Goal: Task Accomplishment & Management: Complete application form

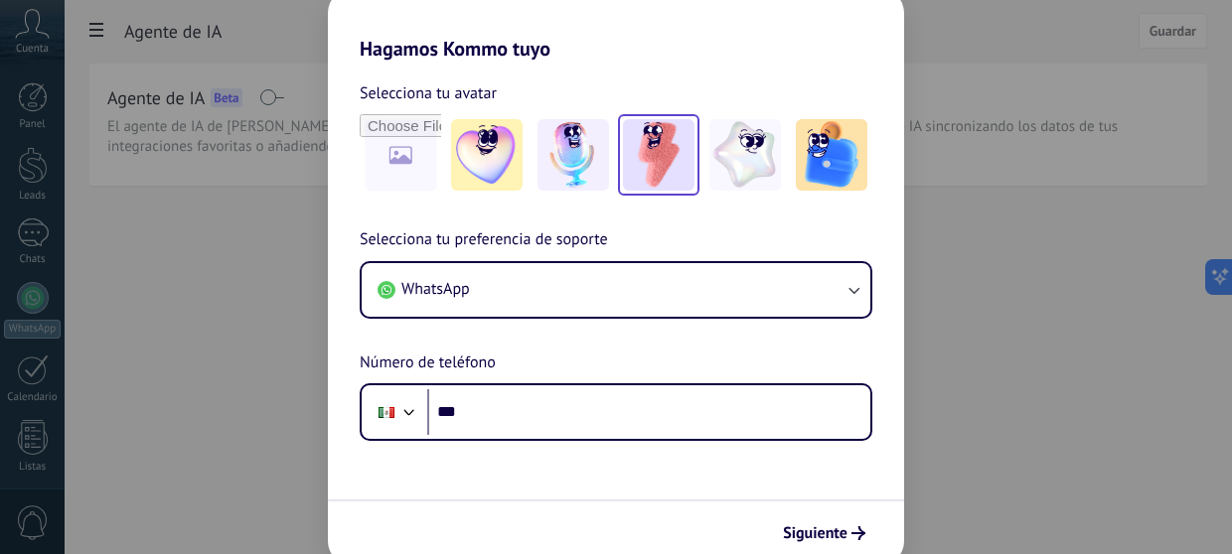
click at [624, 155] on img at bounding box center [659, 155] width 72 height 72
click at [666, 155] on img at bounding box center [659, 155] width 72 height 72
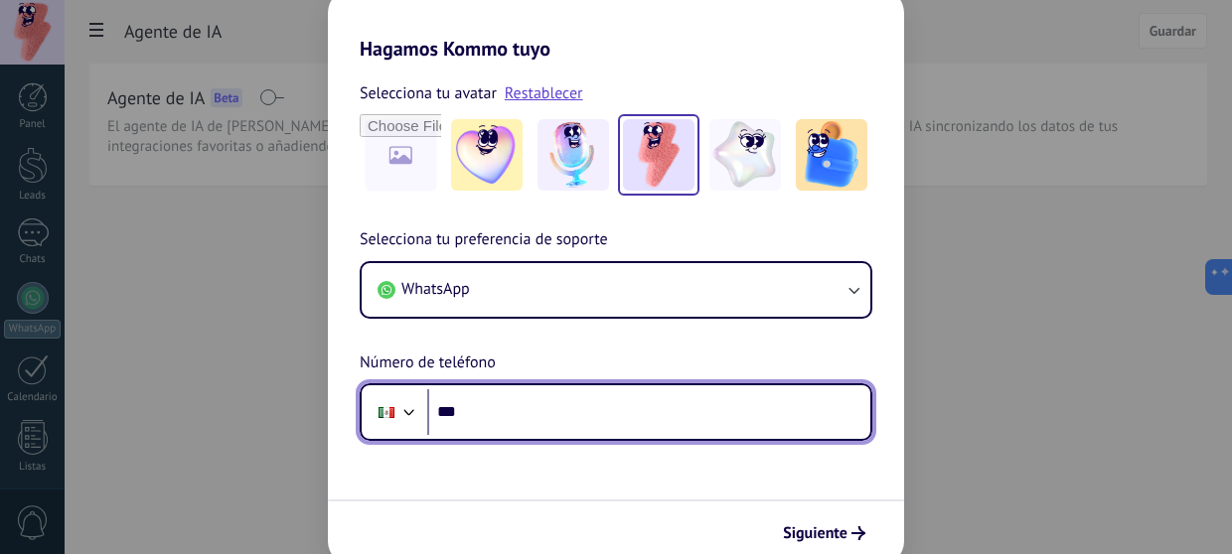
click at [475, 417] on input "***" at bounding box center [648, 412] width 443 height 46
type input "**********"
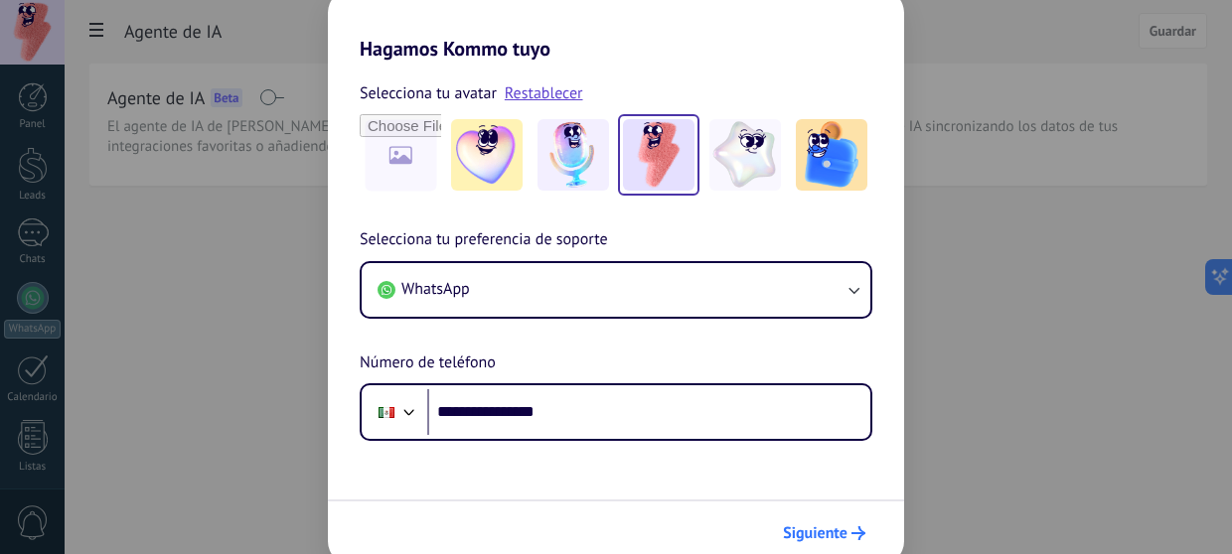
click at [836, 533] on span "Siguiente" at bounding box center [815, 533] width 65 height 14
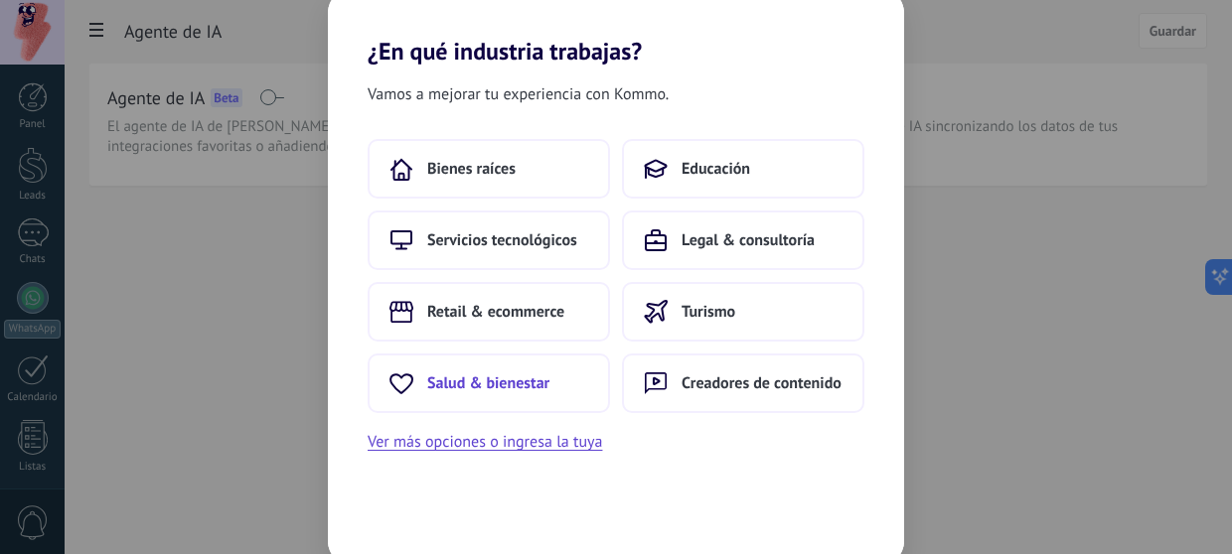
click at [530, 392] on span "Salud & bienestar" at bounding box center [488, 384] width 122 height 20
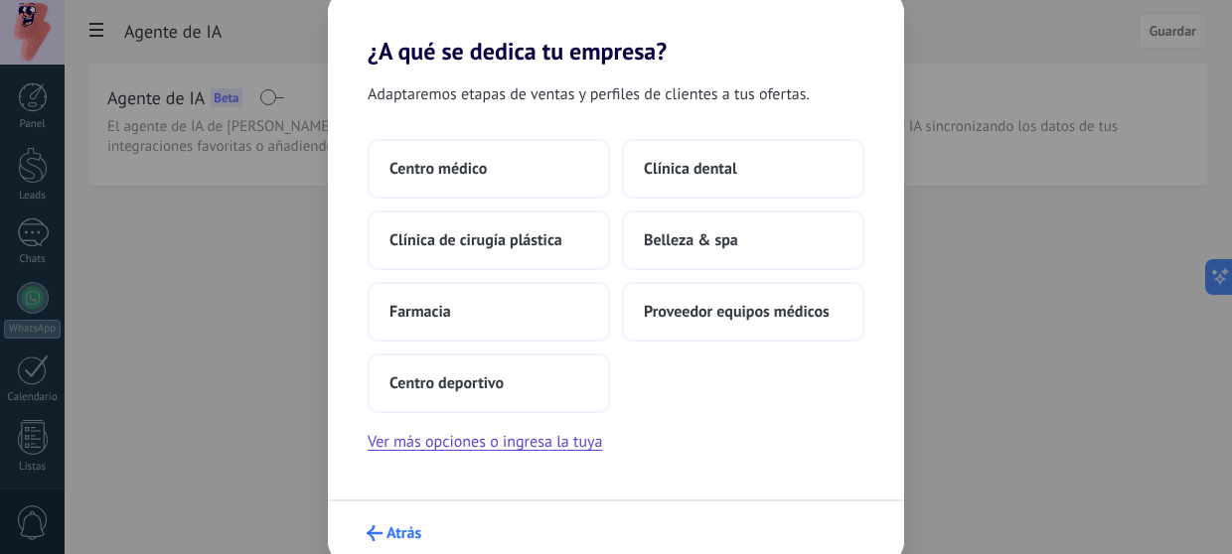
click at [397, 537] on span "Atrás" at bounding box center [403, 533] width 35 height 14
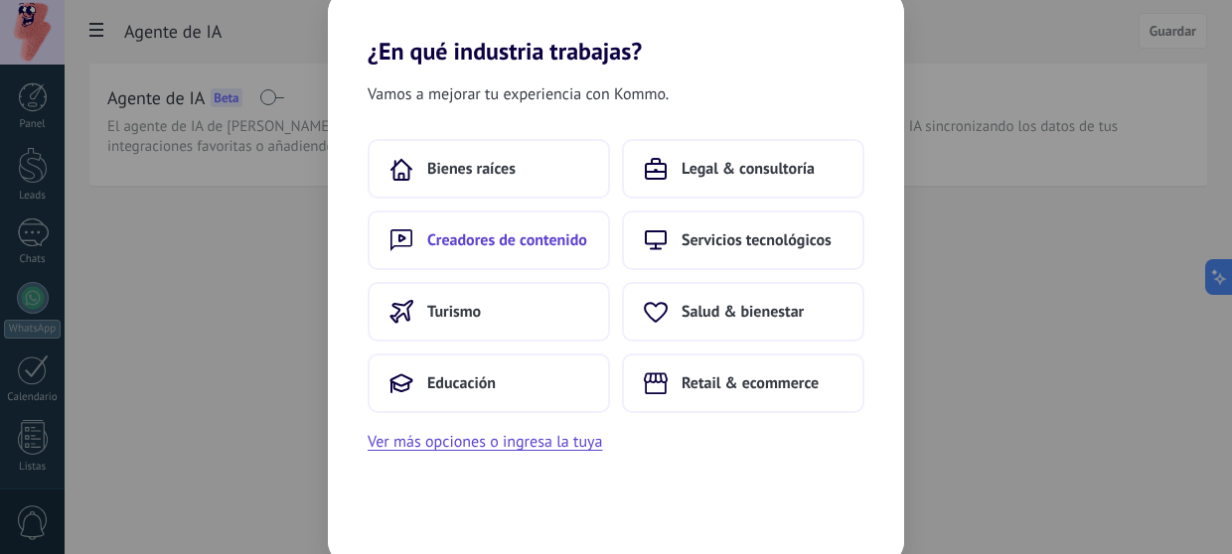
click at [473, 250] on button "Creadores de contenido" at bounding box center [489, 241] width 242 height 60
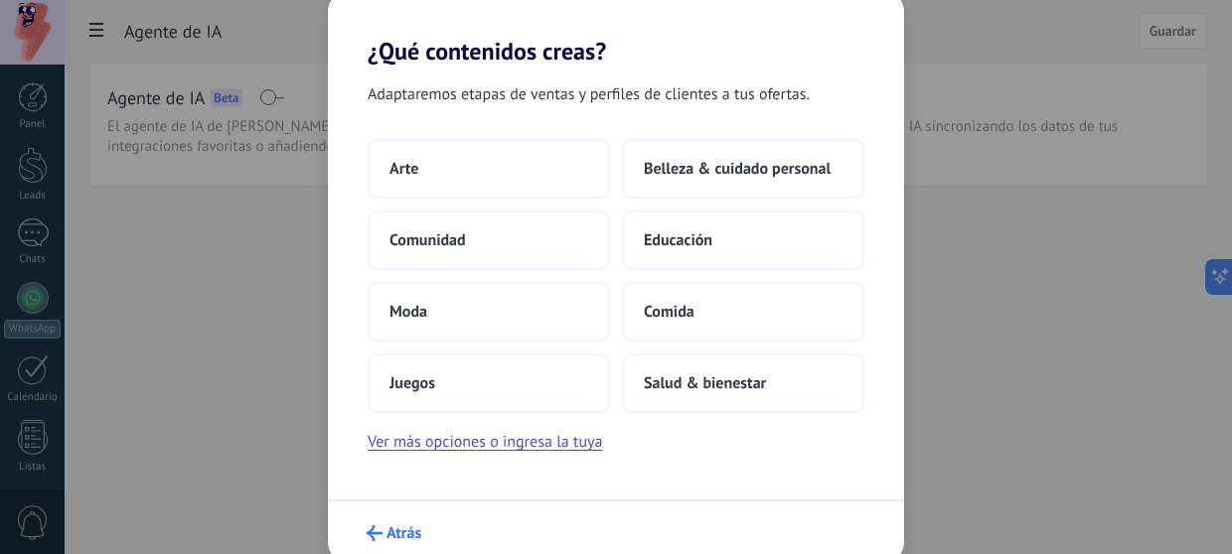
click at [406, 538] on span "Atrás" at bounding box center [403, 533] width 35 height 14
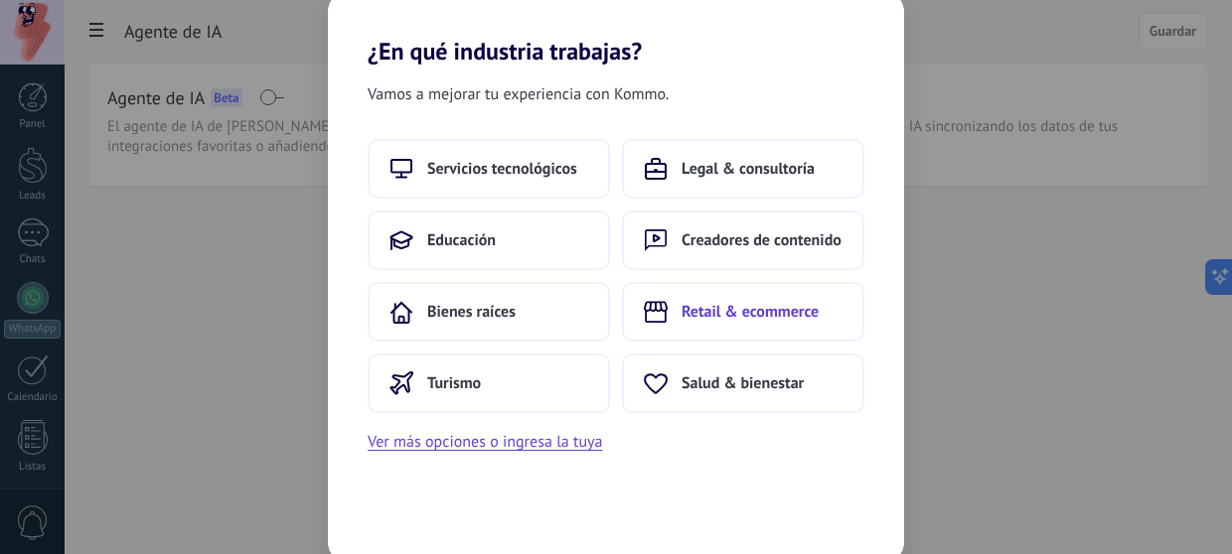
click at [801, 313] on span "Retail & ecommerce" at bounding box center [749, 312] width 137 height 20
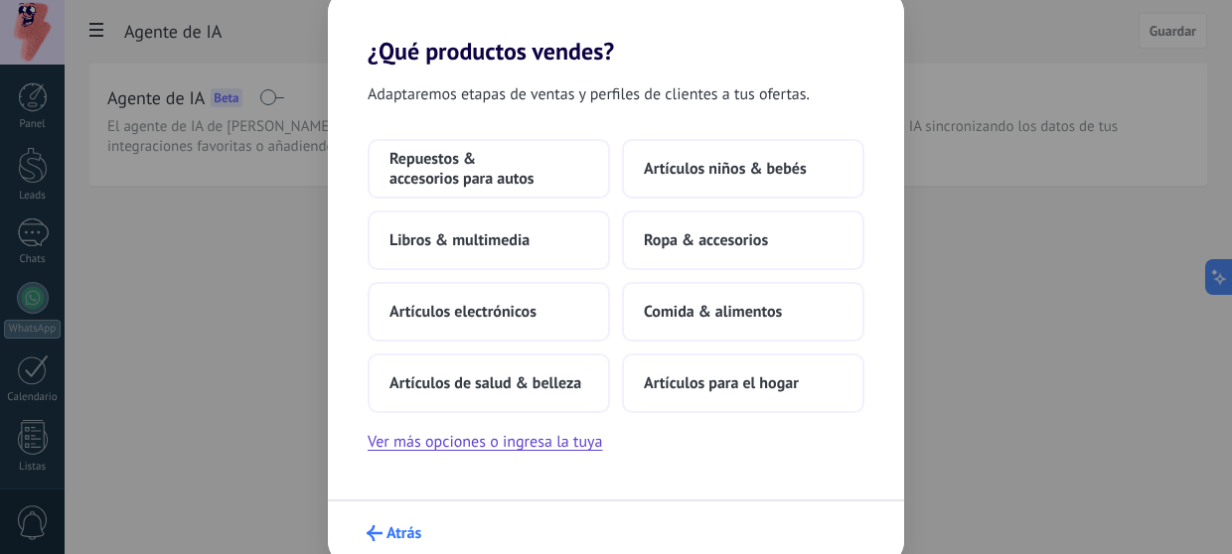
click at [405, 540] on span "Atrás" at bounding box center [403, 533] width 35 height 14
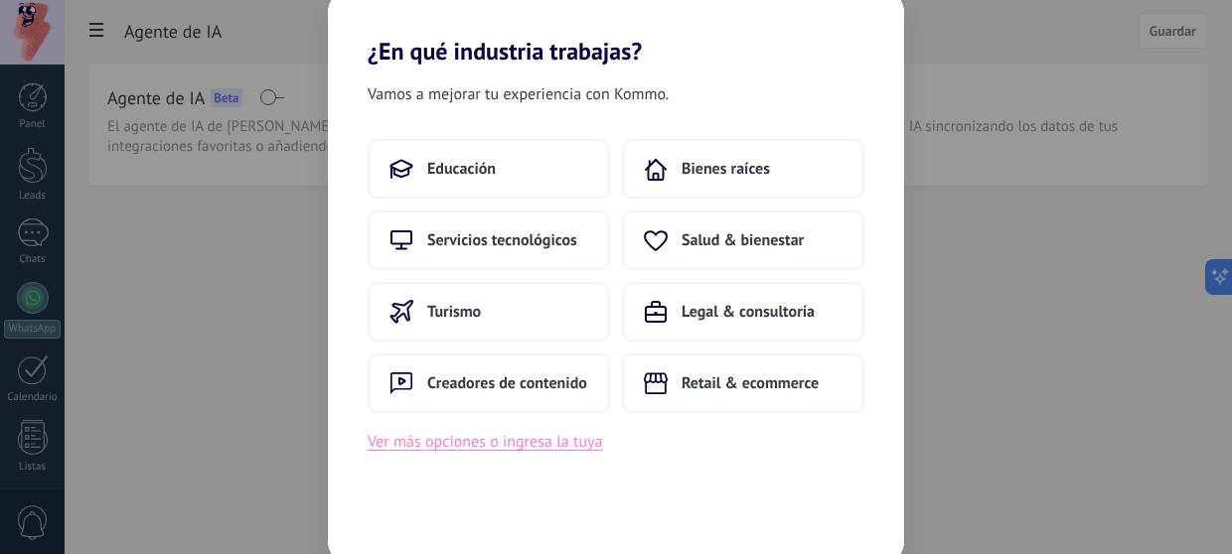
click at [484, 450] on button "Ver más opciones o ingresa la tuya" at bounding box center [485, 442] width 234 height 26
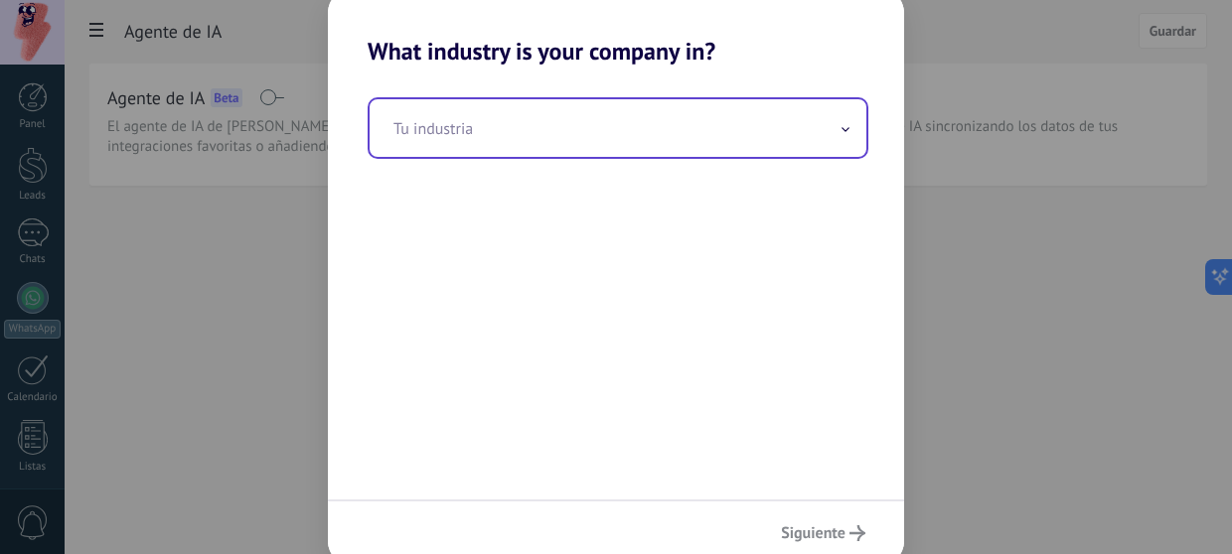
click at [434, 142] on input "text" at bounding box center [618, 128] width 497 height 58
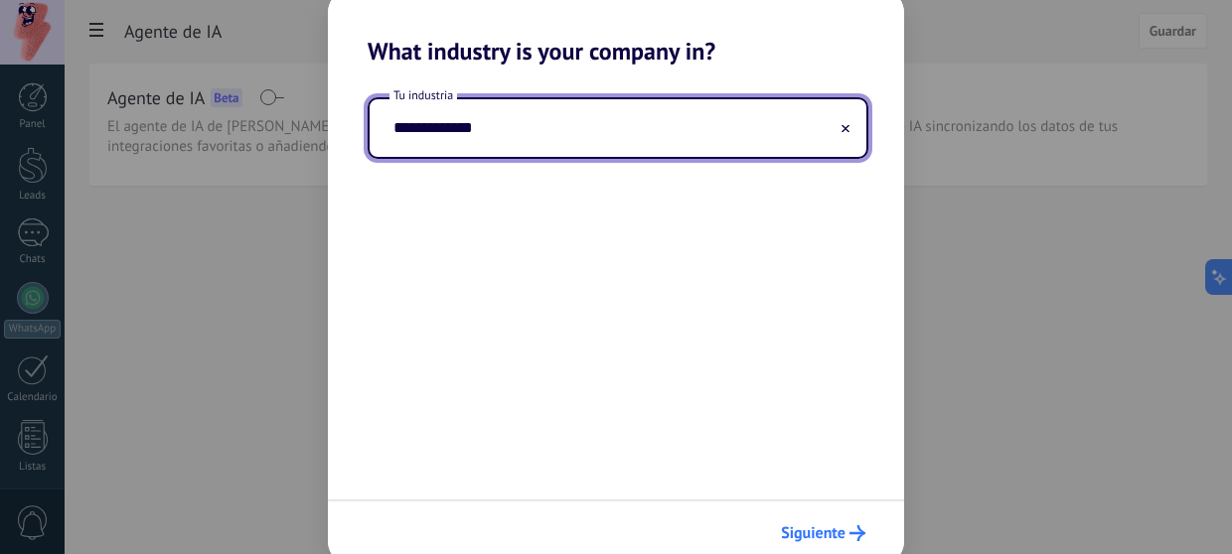
type input "**********"
click at [844, 533] on span "Siguiente" at bounding box center [813, 533] width 65 height 14
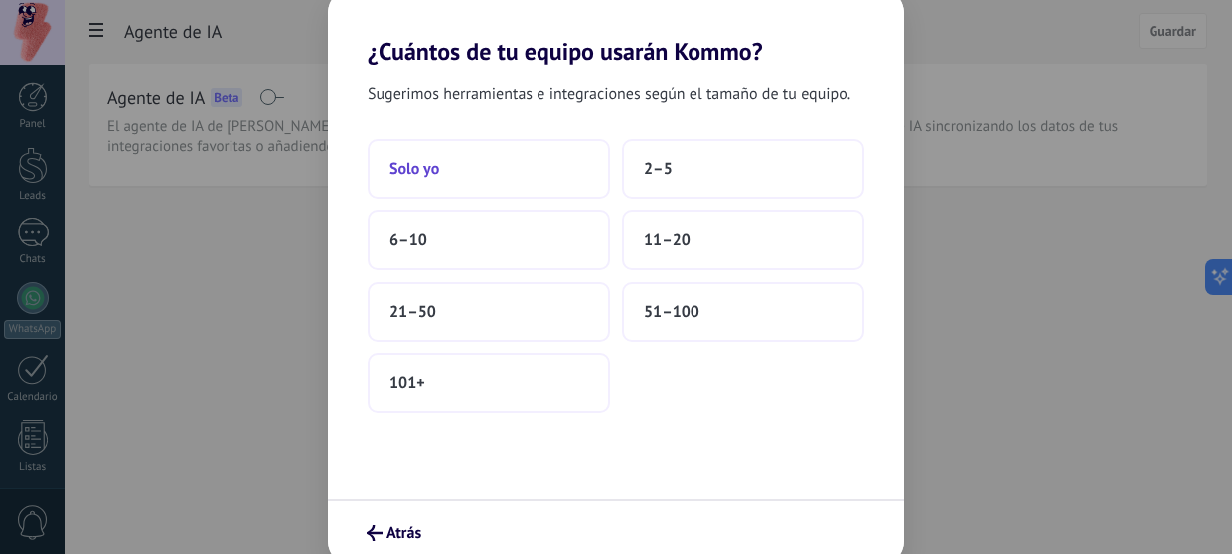
click at [425, 170] on span "Solo yo" at bounding box center [414, 169] width 50 height 20
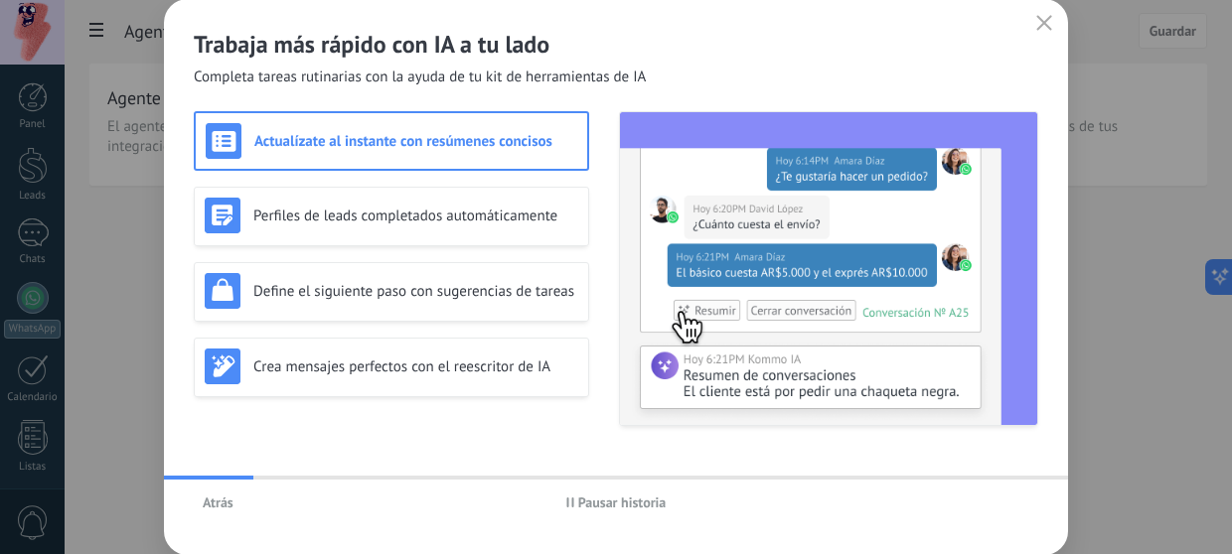
click at [463, 301] on div "Define el siguiente paso con sugerencias de tareas" at bounding box center [392, 291] width 374 height 36
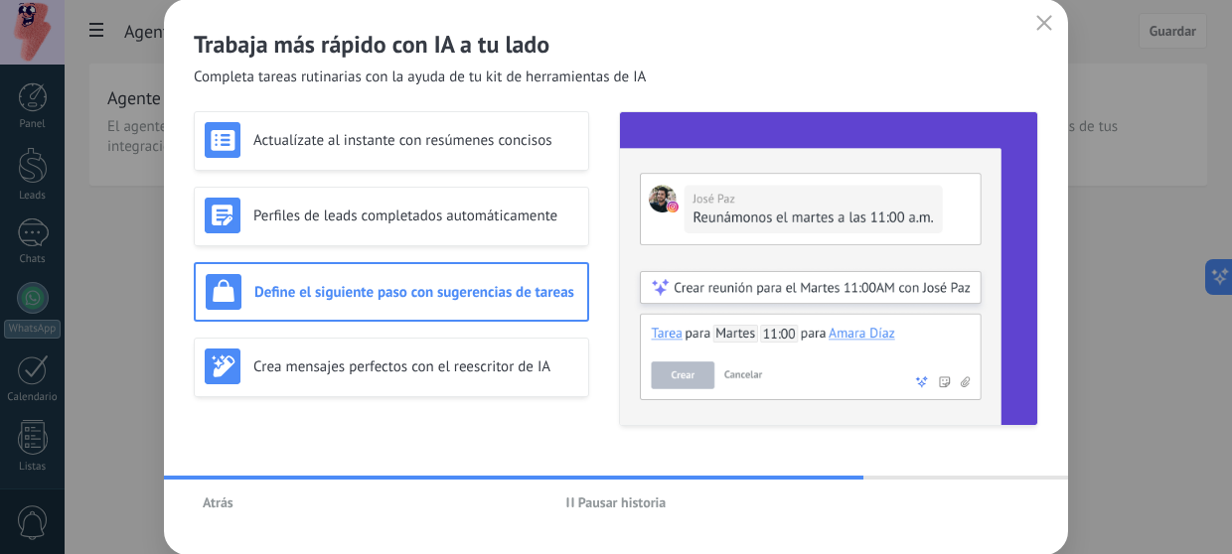
click at [223, 504] on span "Atrás" at bounding box center [218, 503] width 31 height 14
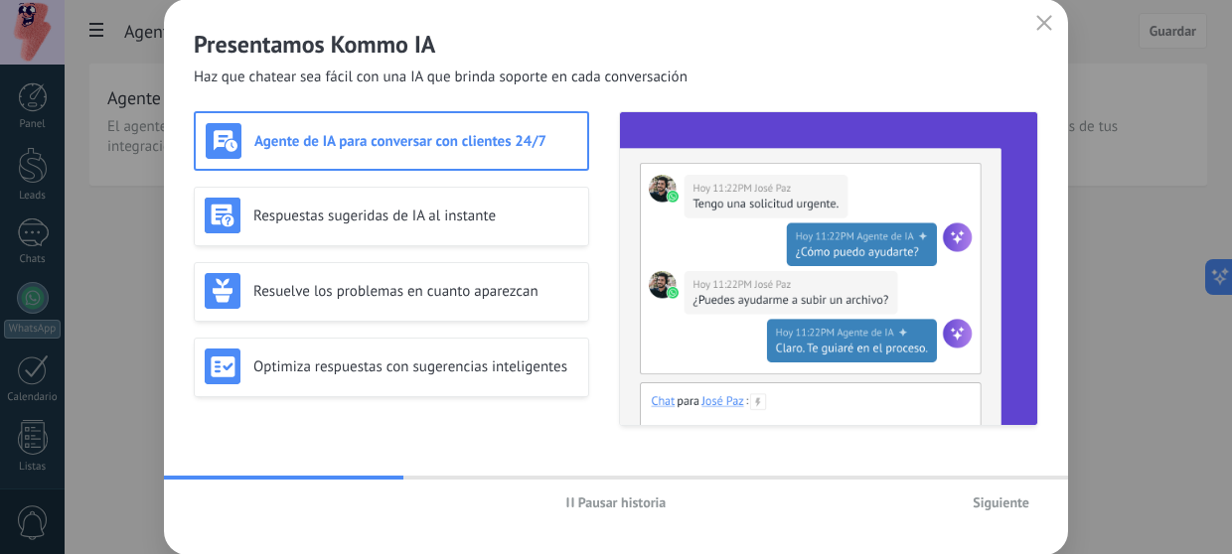
click at [999, 507] on span "Siguiente" at bounding box center [1001, 503] width 57 height 14
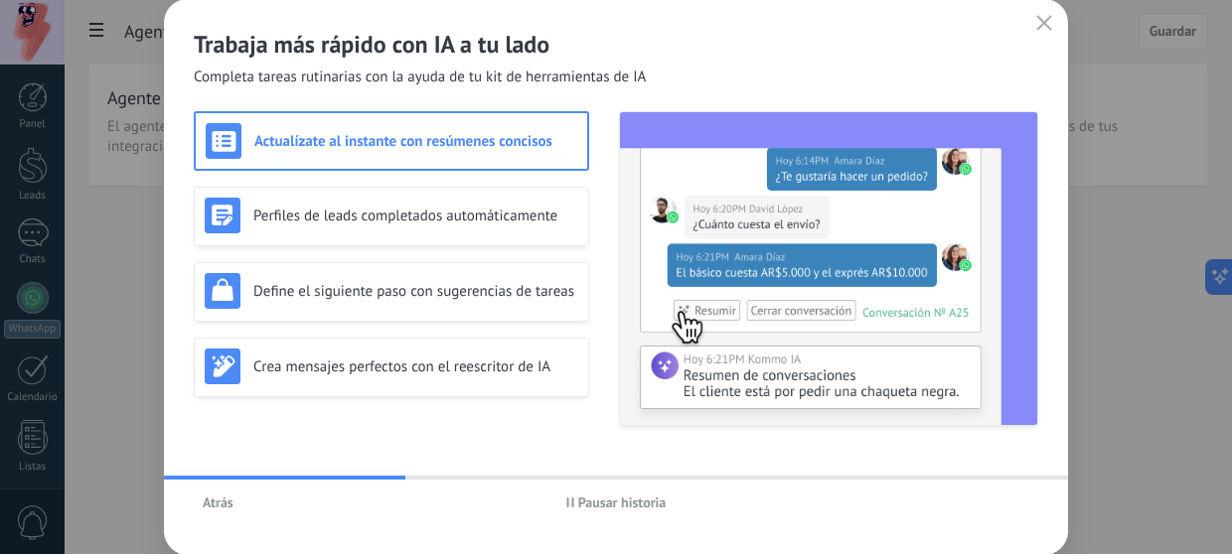
click at [999, 507] on div "Atrás Pausar historia" at bounding box center [616, 503] width 904 height 46
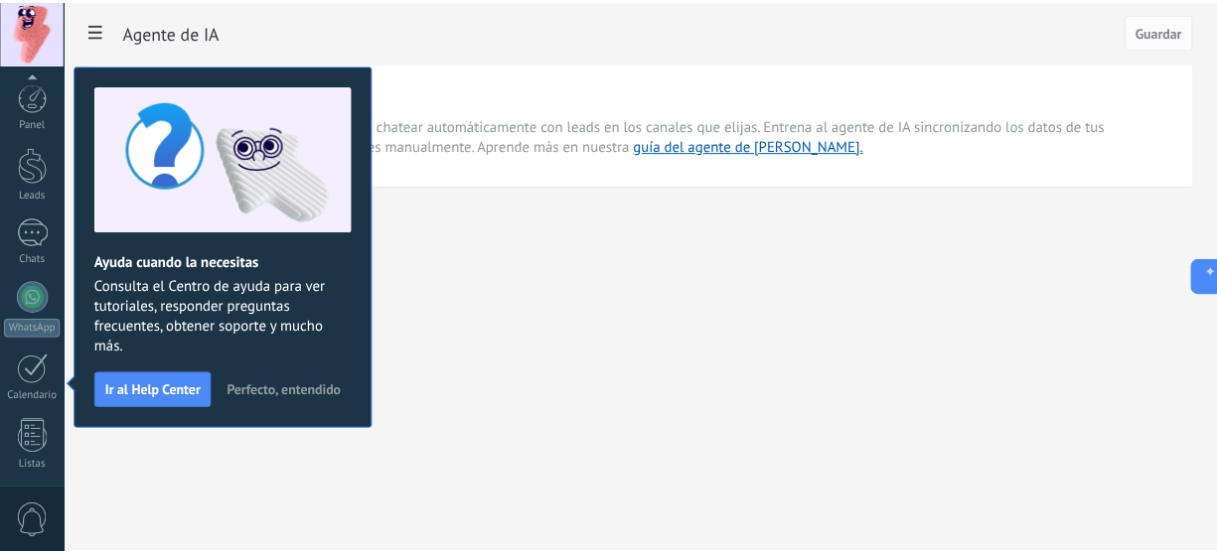
scroll to position [270, 0]
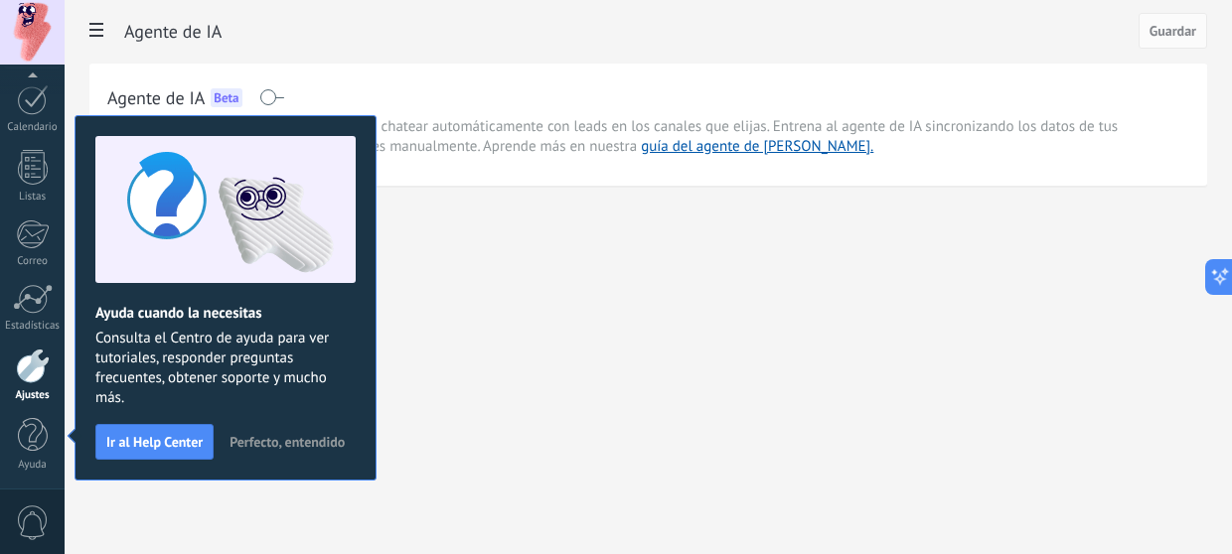
click at [288, 444] on span "Perfecto, entendido" at bounding box center [286, 442] width 115 height 14
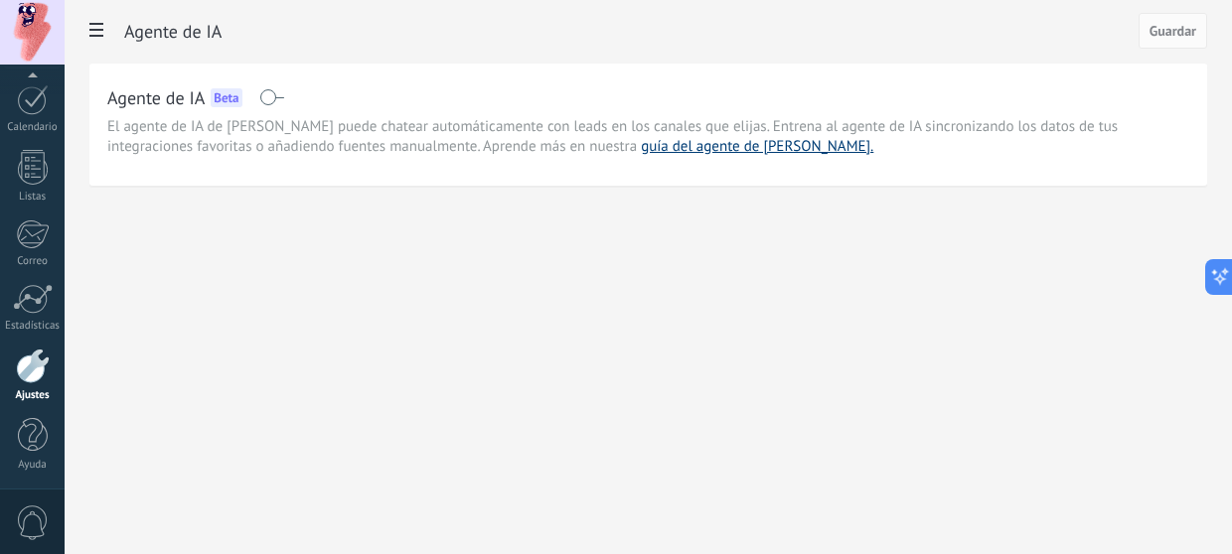
click at [641, 151] on link "guía del agente de [PERSON_NAME]." at bounding box center [757, 146] width 232 height 19
click at [1214, 280] on icon at bounding box center [1212, 277] width 21 height 21
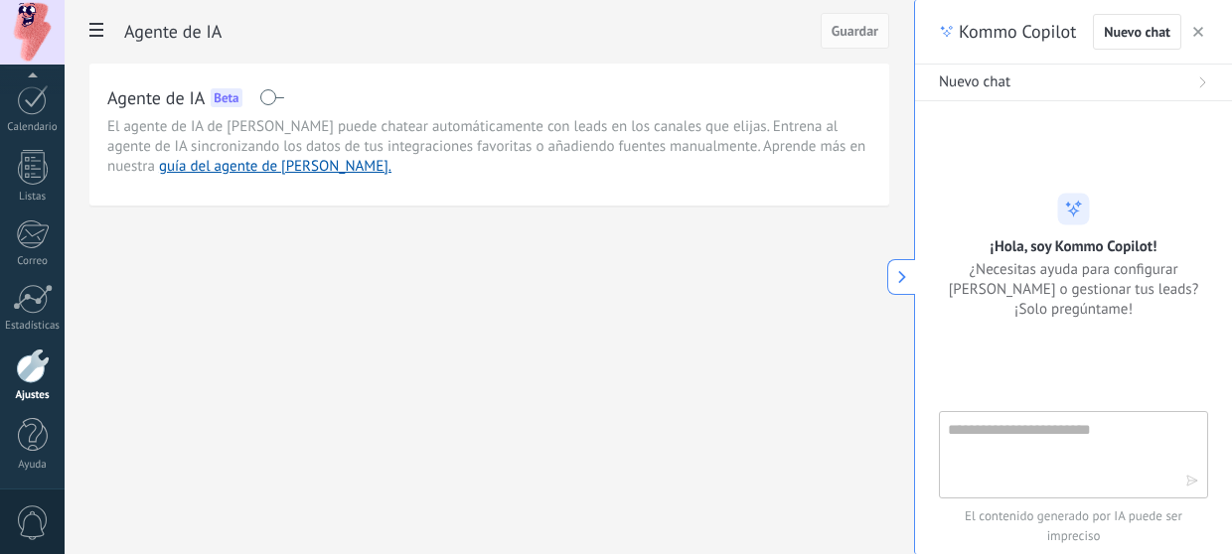
click at [1194, 25] on span "button" at bounding box center [1198, 32] width 10 height 14
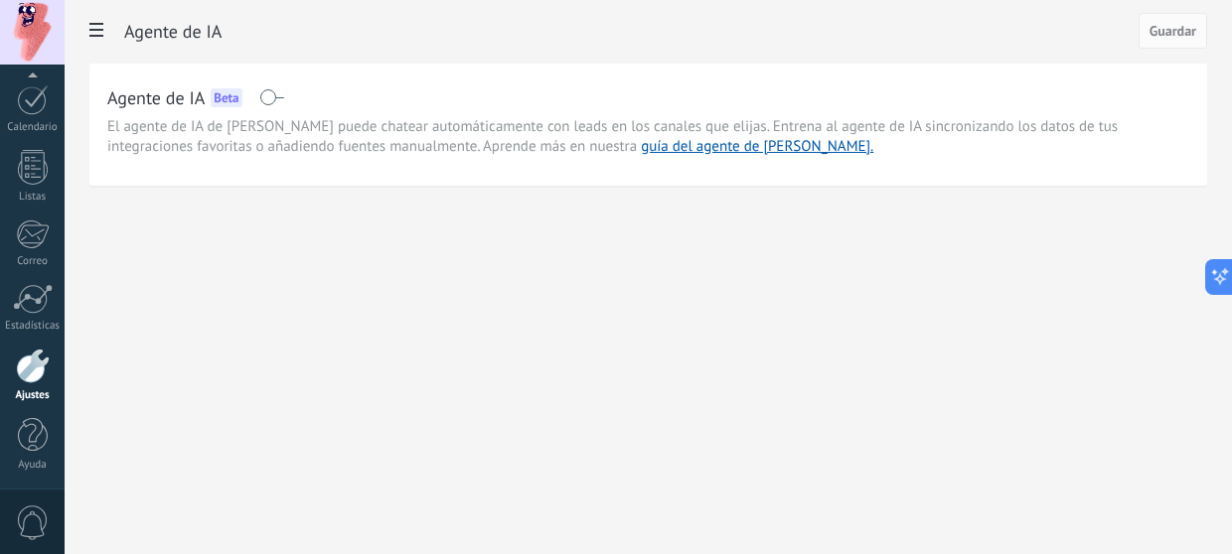
click at [400, 131] on span "El agente de IA de [PERSON_NAME] puede chatear automáticamente con leads en los…" at bounding box center [648, 137] width 1082 height 40
drag, startPoint x: 400, startPoint y: 131, endPoint x: 454, endPoint y: 186, distance: 76.6
click at [454, 186] on div "Agente de IA Guardar Agente de IA Beta El agente de IA de Kommo puede chatear a…" at bounding box center [648, 125] width 1167 height 250
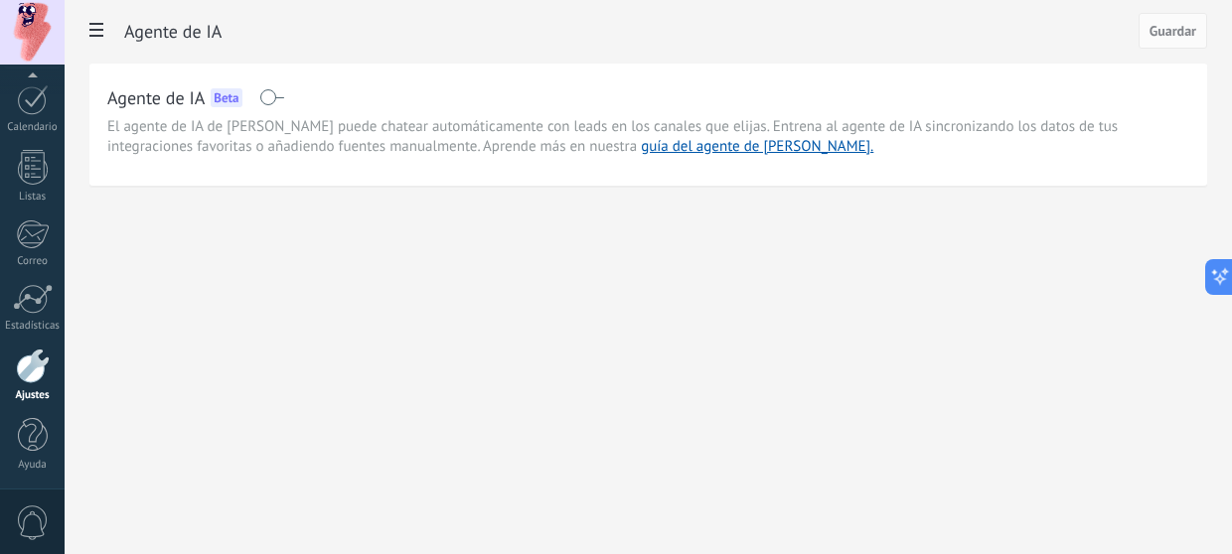
click at [467, 168] on div "Agente de IA Beta El agente de IA de Kommo puede chatear automáticamente con le…" at bounding box center [648, 125] width 1118 height 122
click at [280, 101] on span at bounding box center [271, 97] width 25 height 16
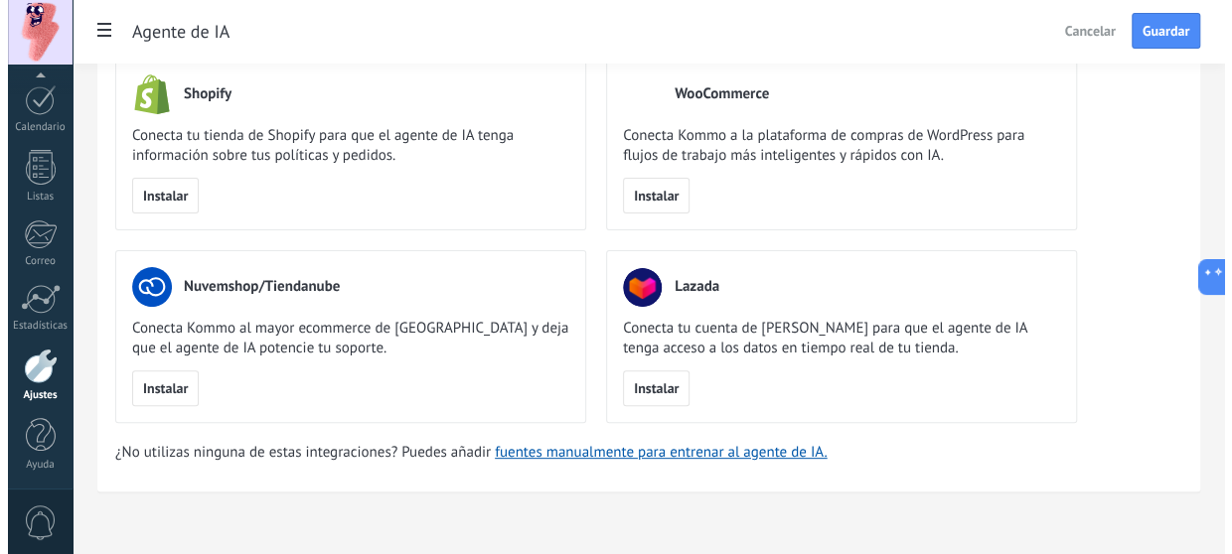
scroll to position [0, 0]
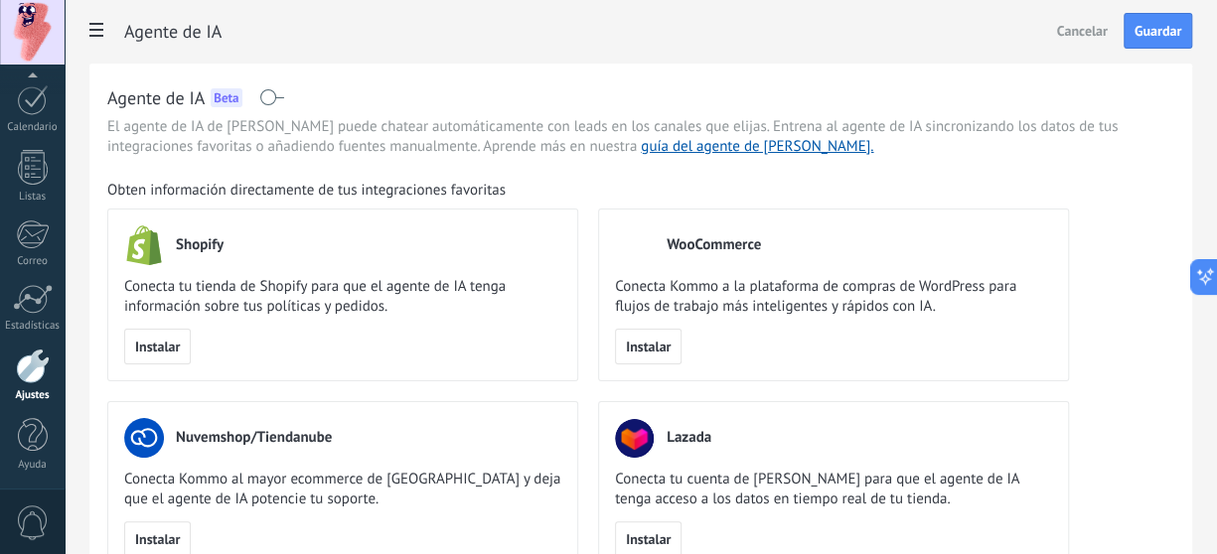
click at [257, 96] on div "Agente de IA Beta" at bounding box center [640, 97] width 1067 height 32
click at [265, 96] on span at bounding box center [271, 97] width 25 height 16
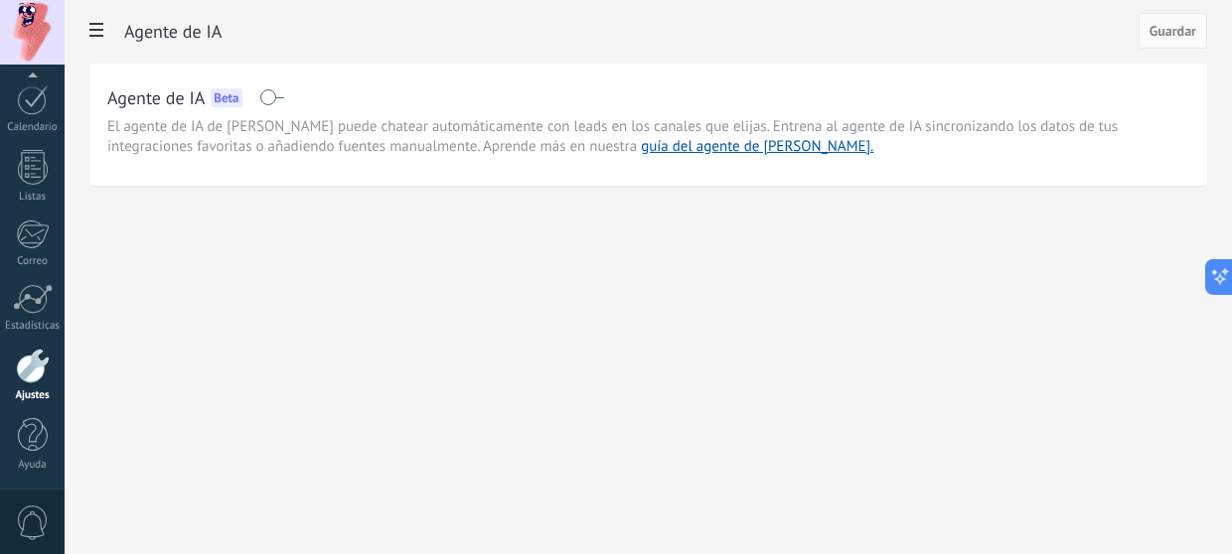
click at [179, 24] on h2 "Agente de IA" at bounding box center [631, 32] width 1014 height 40
click at [233, 28] on h2 "Agente de IA" at bounding box center [631, 32] width 1014 height 40
click at [97, 38] on span at bounding box center [96, 32] width 34 height 39
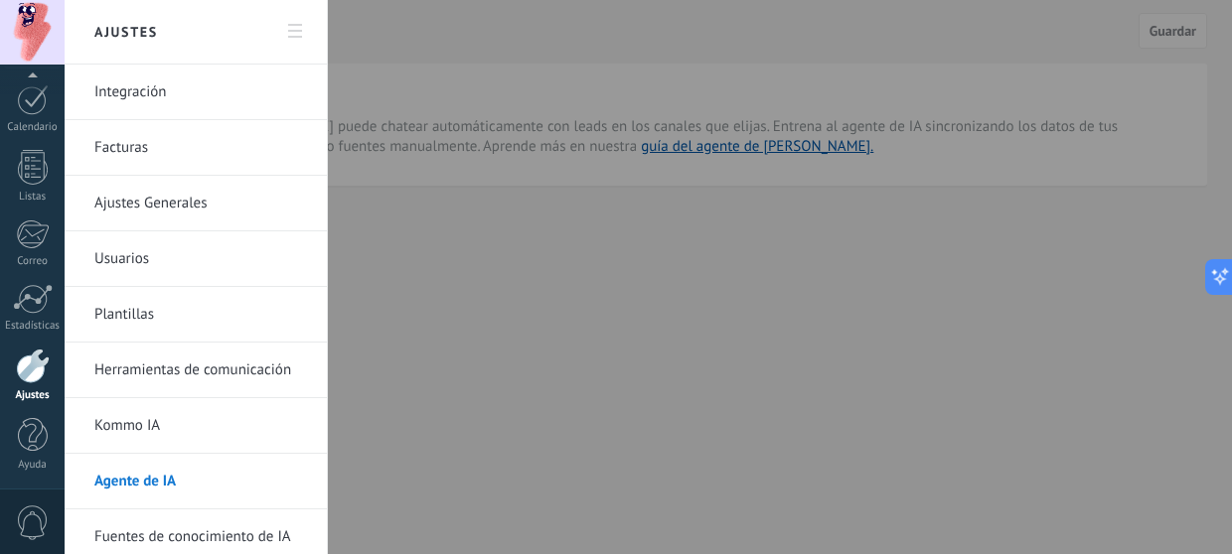
click at [521, 264] on div at bounding box center [616, 277] width 1232 height 554
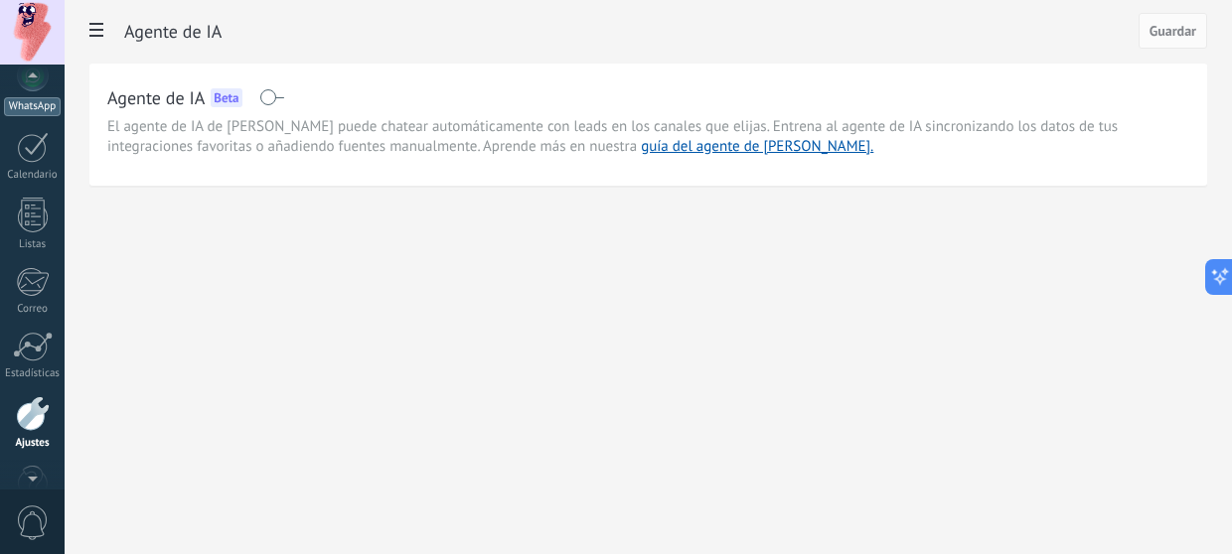
scroll to position [205, 0]
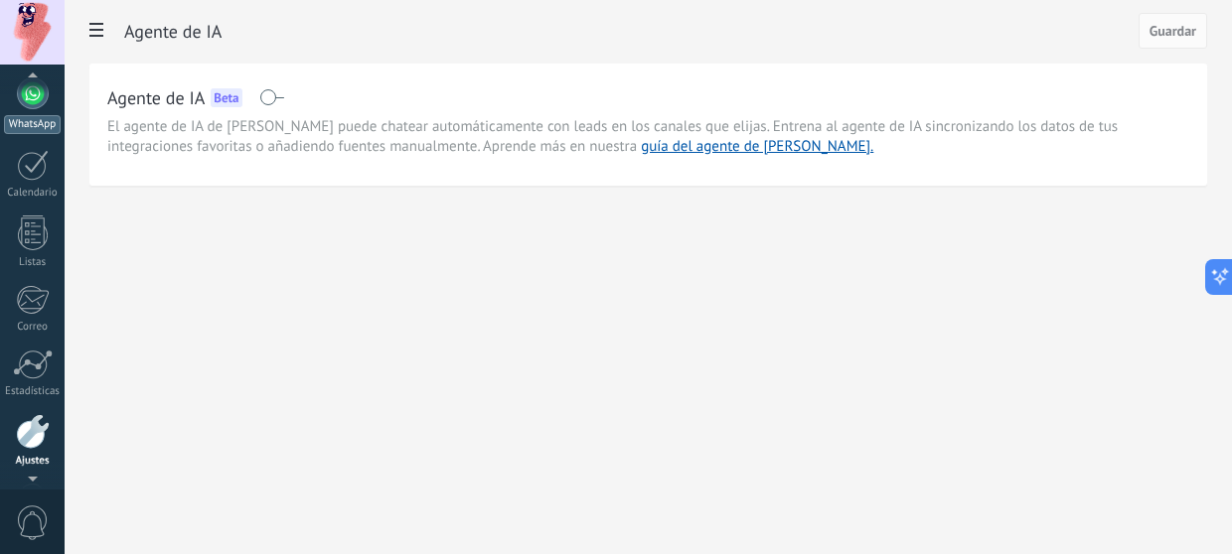
click at [38, 104] on div at bounding box center [33, 93] width 32 height 32
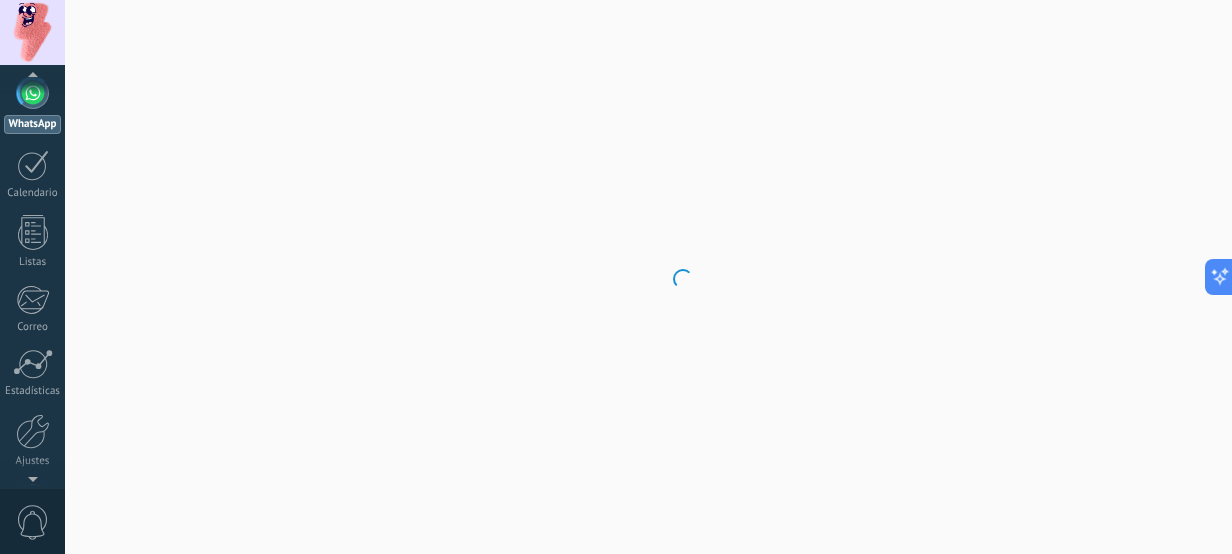
scroll to position [57, 0]
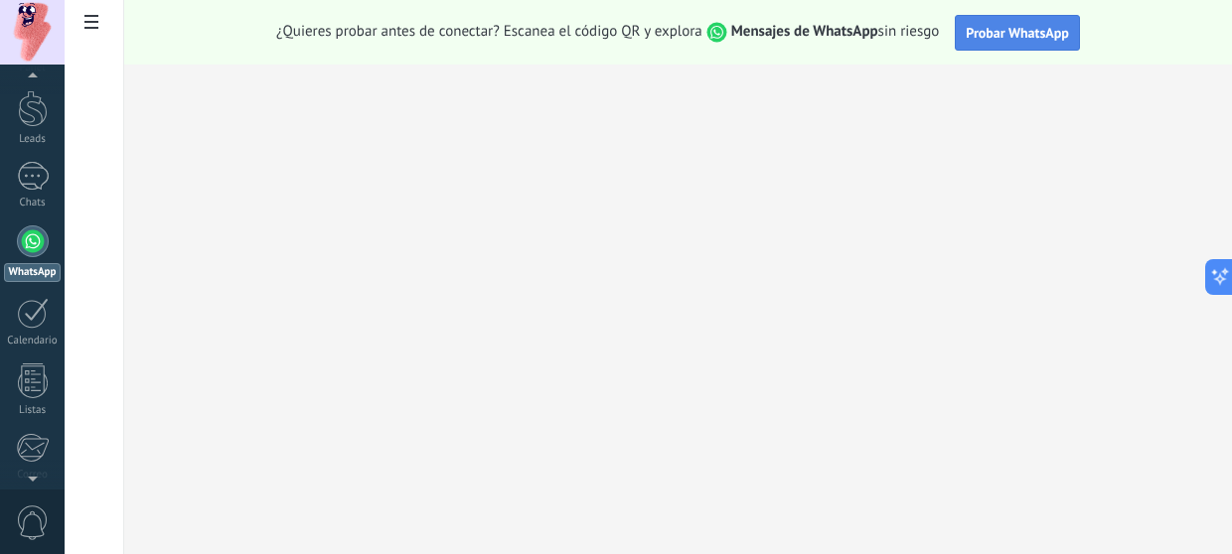
click at [999, 34] on span "Probar WhatsApp" at bounding box center [1017, 33] width 103 height 18
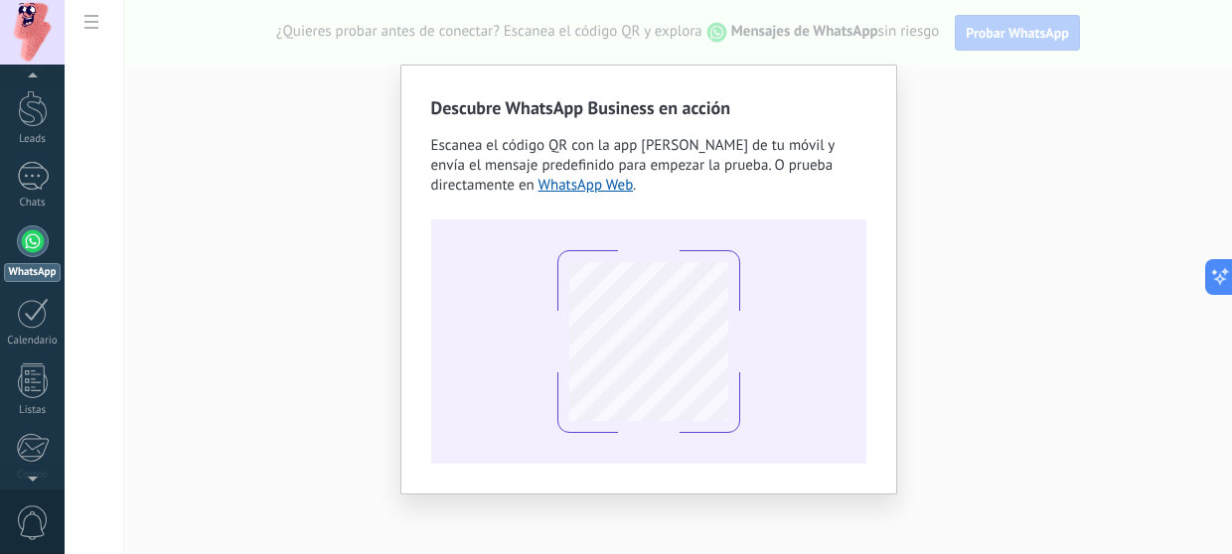
click at [1175, 156] on div "Descubre WhatsApp Business en acción Escanea el código QR con la app [PERSON_NA…" at bounding box center [648, 277] width 1167 height 554
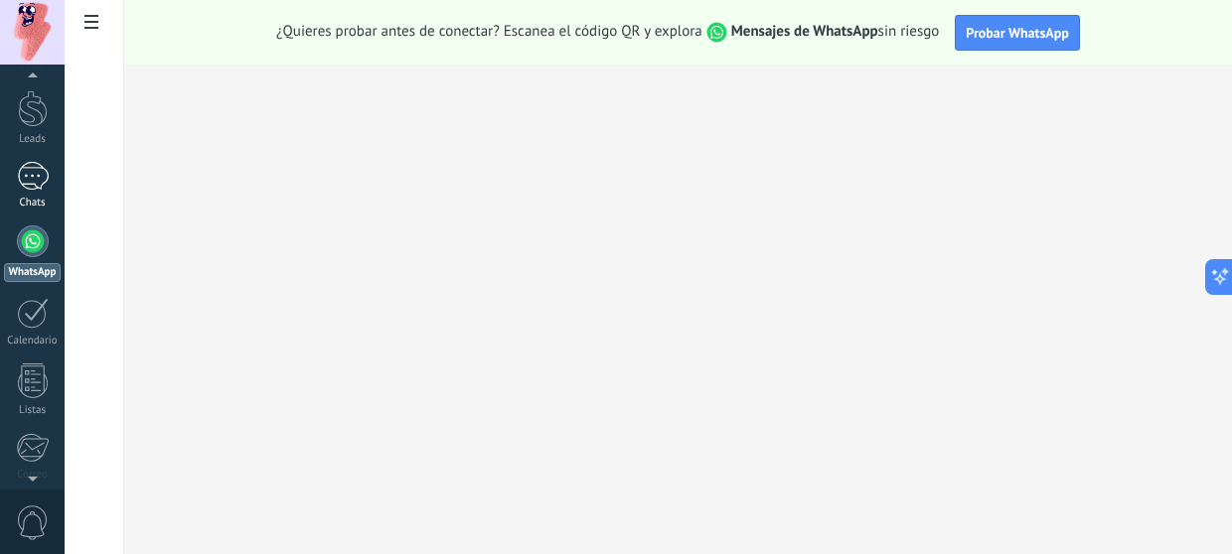
click at [40, 170] on div at bounding box center [33, 176] width 32 height 29
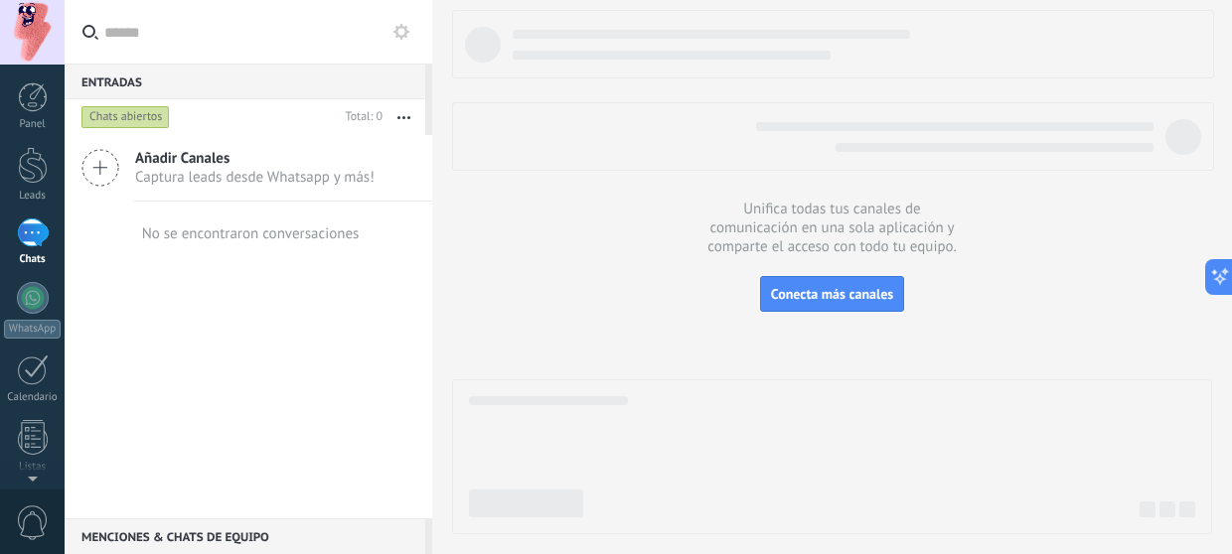
click at [339, 178] on span "Captura leads desde Whatsapp y más!" at bounding box center [254, 177] width 239 height 19
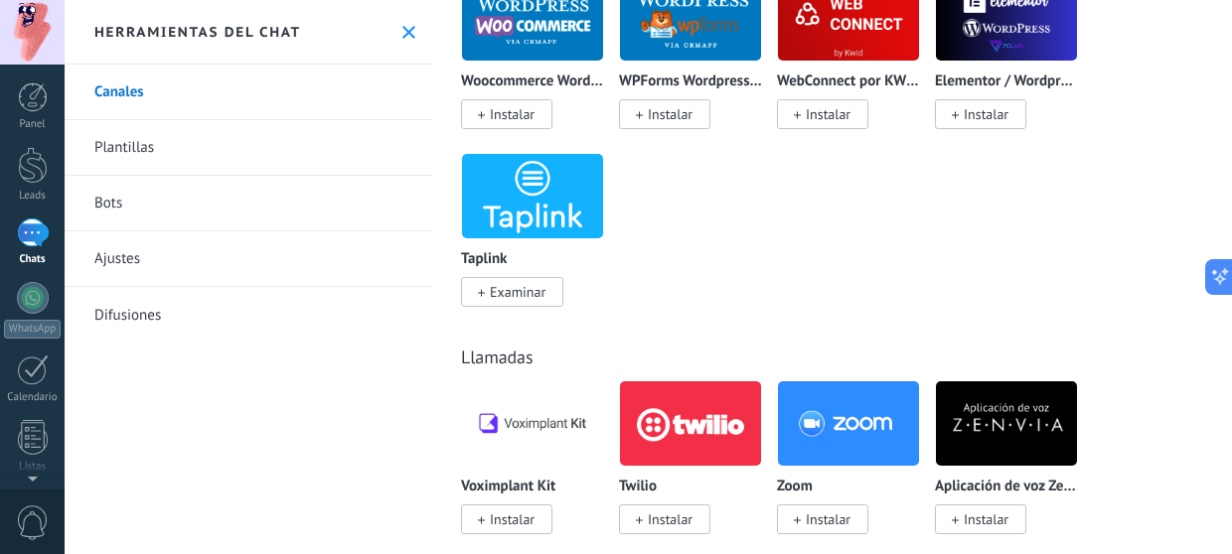
scroll to position [2582, 0]
